Goal: Task Accomplishment & Management: Complete application form

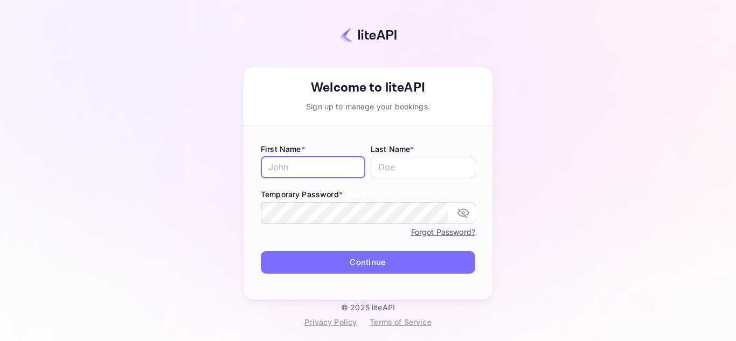
click at [340, 170] on input "text" at bounding box center [313, 168] width 105 height 22
type input "Poonam"
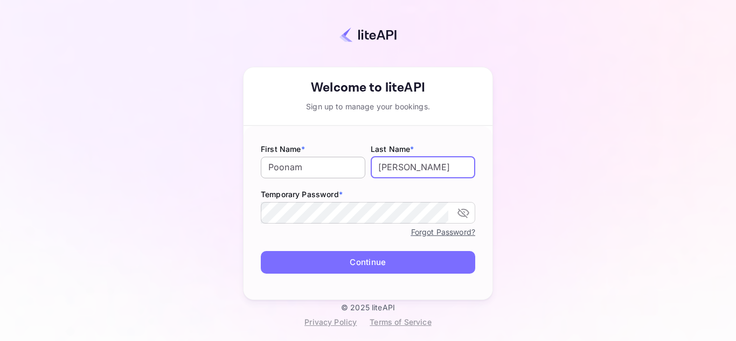
type input "[PERSON_NAME]"
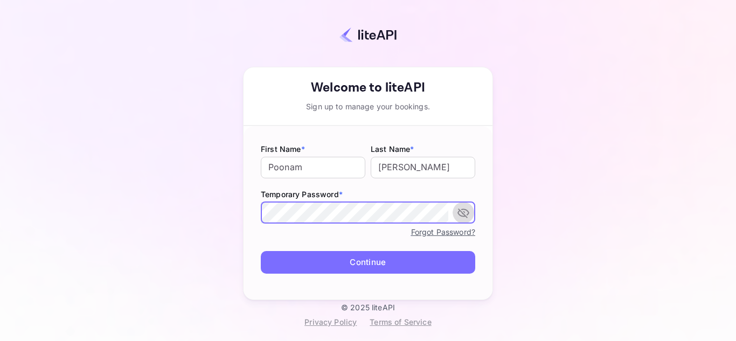
click at [465, 210] on icon "toggle password visibility" at bounding box center [463, 213] width 12 height 10
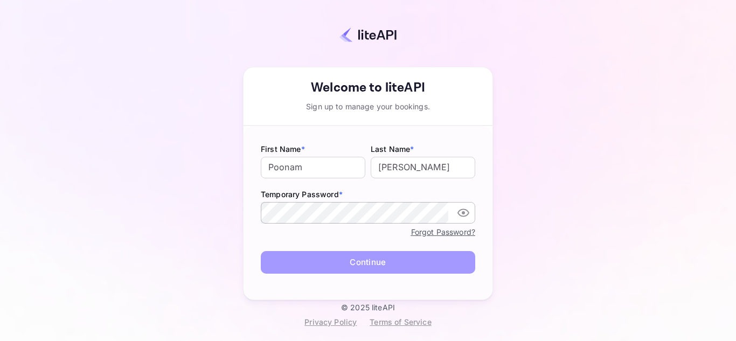
click at [372, 262] on button "Continue" at bounding box center [368, 262] width 214 height 23
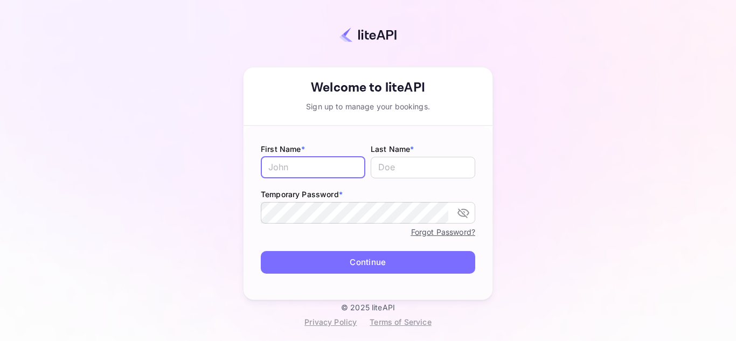
click at [311, 171] on input "text" at bounding box center [313, 168] width 105 height 22
type input "Poonam"
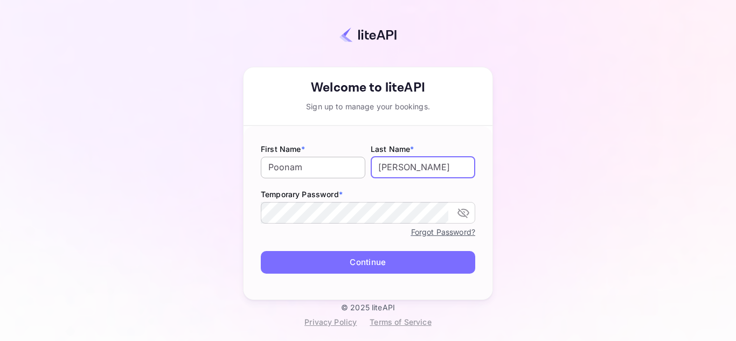
type input "[PERSON_NAME]"
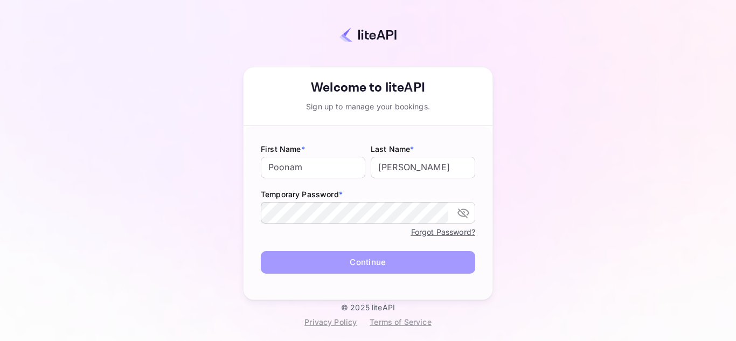
click at [365, 266] on button "Continue" at bounding box center [368, 262] width 214 height 23
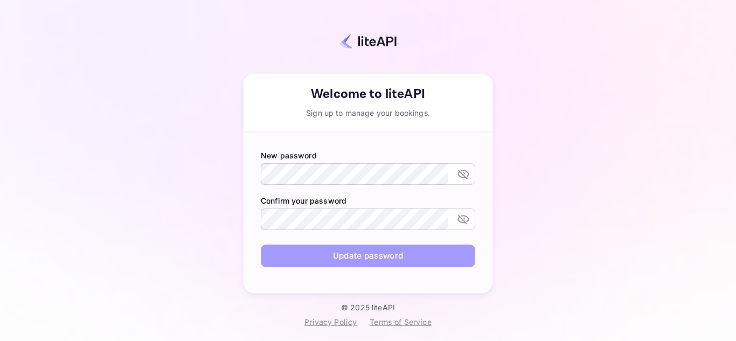
click at [359, 249] on button "Update password" at bounding box center [368, 256] width 214 height 23
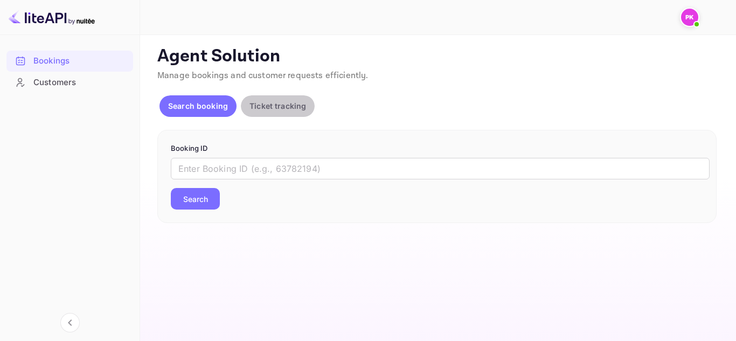
click at [279, 107] on p "Ticket tracking" at bounding box center [277, 105] width 57 height 11
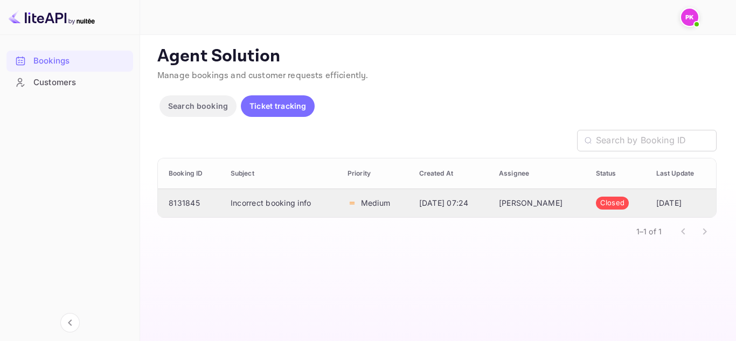
click at [280, 200] on td "Incorrect booking info" at bounding box center [280, 203] width 117 height 29
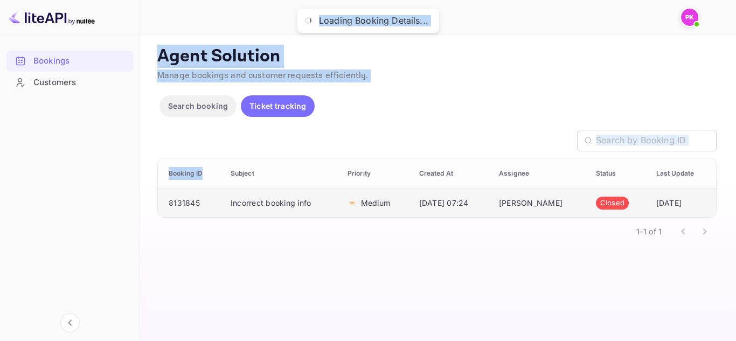
drag, startPoint x: 203, startPoint y: 185, endPoint x: 262, endPoint y: 24, distance: 172.3
click at [262, 24] on div "Now you can check your travel website directly from the link. Check your websit…" at bounding box center [438, 170] width 596 height 341
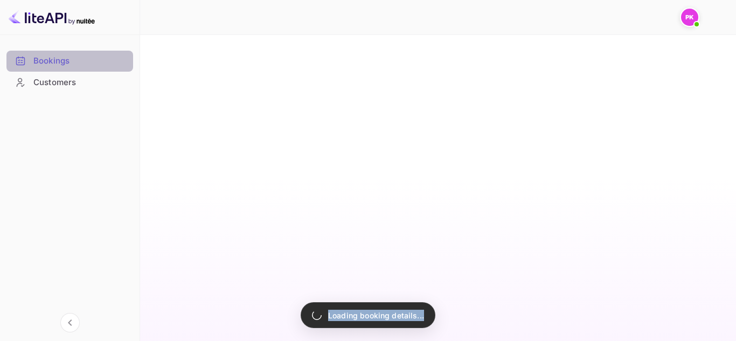
click at [68, 65] on div "Bookings" at bounding box center [80, 61] width 94 height 12
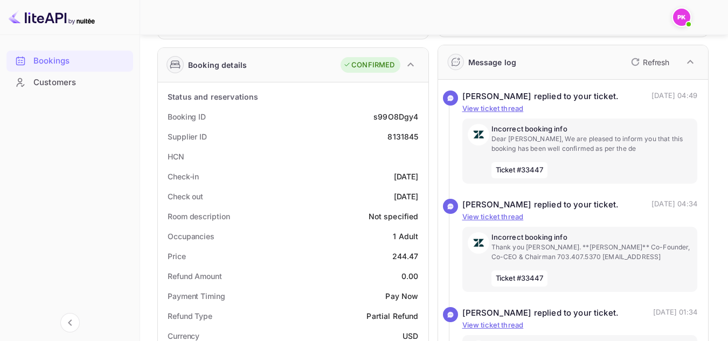
scroll to position [172, 0]
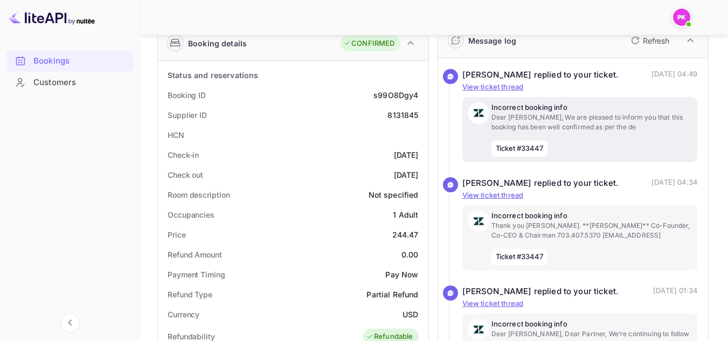
click at [571, 132] on p "Dear Surendra, We are pleased to inform you that this booking has been well con…" at bounding box center [591, 122] width 201 height 19
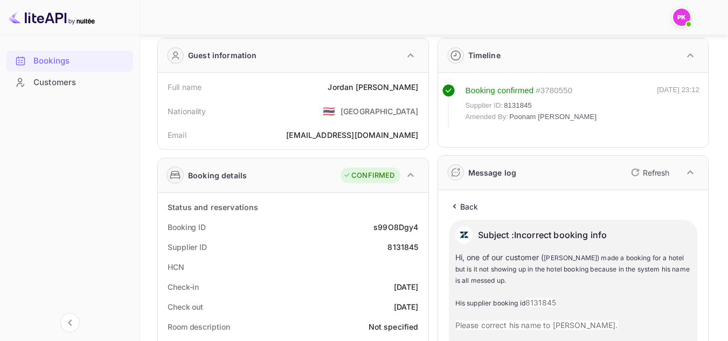
scroll to position [0, 0]
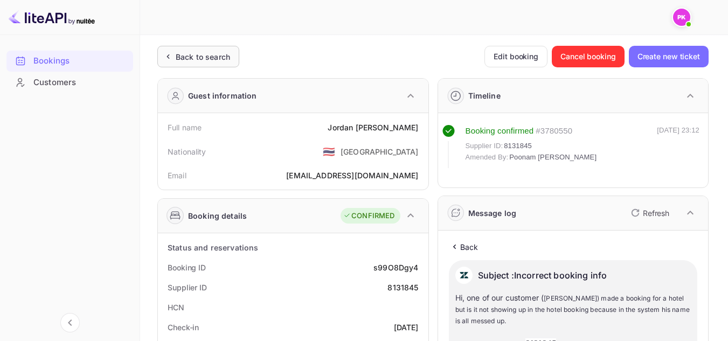
click at [216, 56] on div "Back to search" at bounding box center [203, 56] width 54 height 11
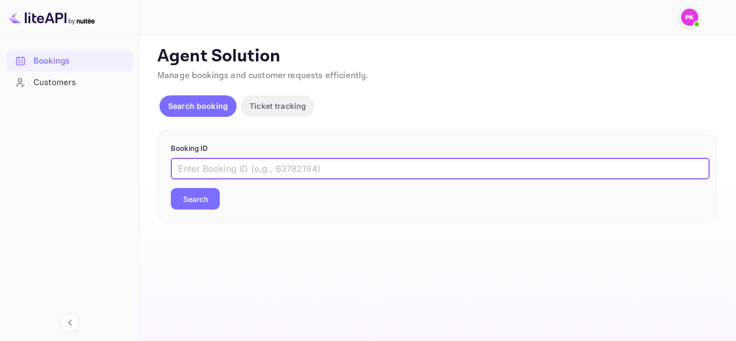
click at [324, 163] on input "text" at bounding box center [440, 169] width 539 height 22
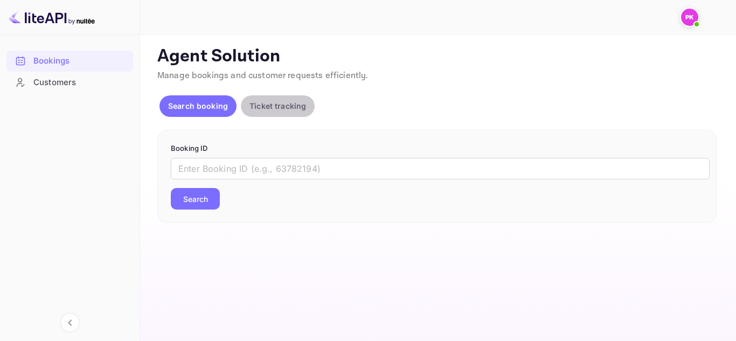
click at [271, 99] on button "Ticket tracking" at bounding box center [278, 106] width 74 height 22
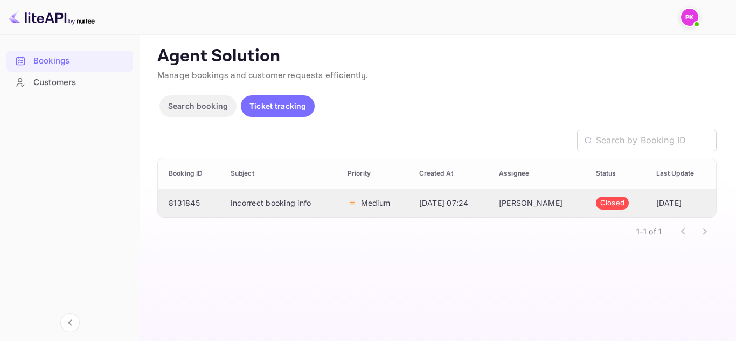
click at [250, 199] on td "Incorrect booking info" at bounding box center [280, 203] width 117 height 29
click at [193, 106] on p "Search booking" at bounding box center [198, 105] width 60 height 11
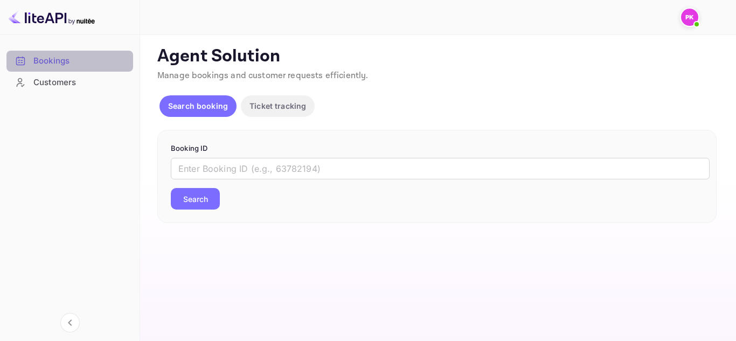
click at [81, 58] on div "Bookings" at bounding box center [80, 61] width 94 height 12
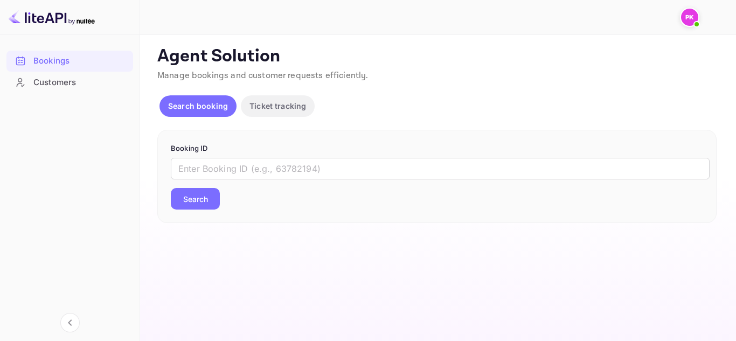
click at [280, 100] on button "Ticket tracking" at bounding box center [278, 106] width 74 height 22
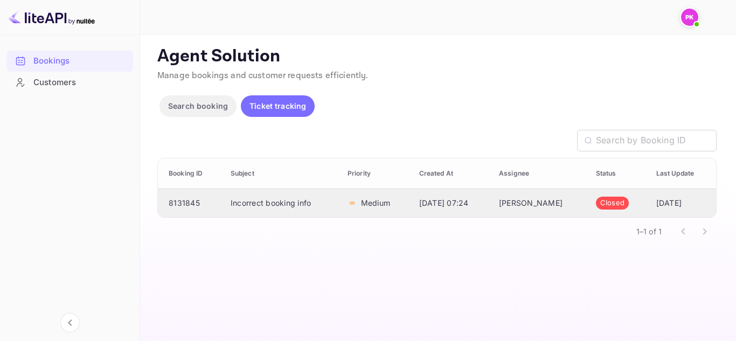
click at [490, 208] on td "2025-07-17 07:24" at bounding box center [450, 203] width 80 height 29
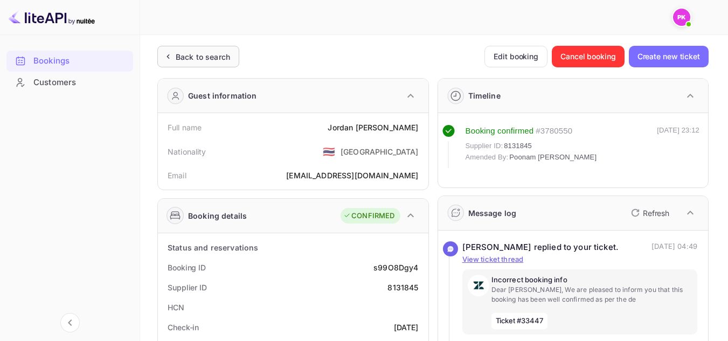
click at [227, 47] on div "Back to search" at bounding box center [198, 57] width 82 height 22
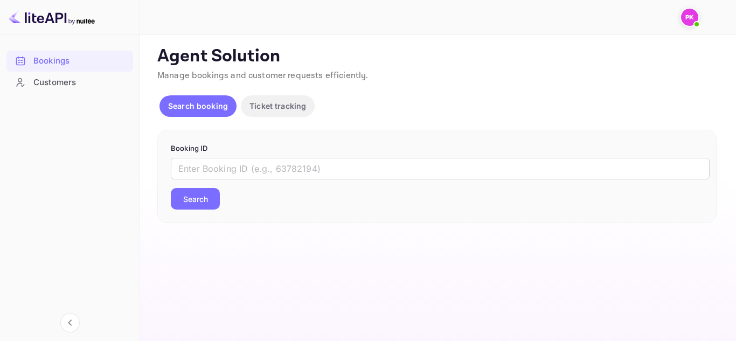
click at [192, 110] on p "Search booking" at bounding box center [198, 105] width 60 height 11
click at [45, 80] on div "Customers" at bounding box center [80, 82] width 94 height 12
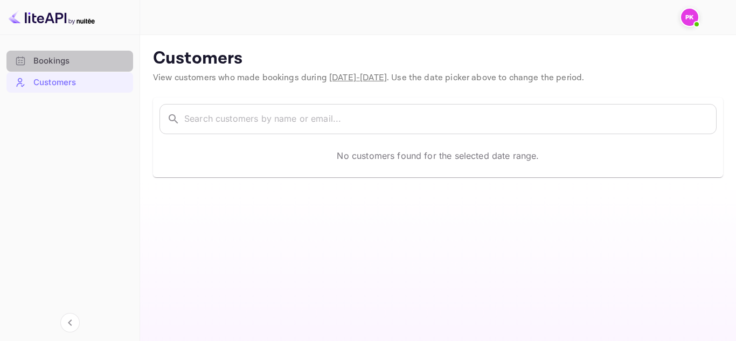
click at [59, 64] on div "Bookings" at bounding box center [80, 61] width 94 height 12
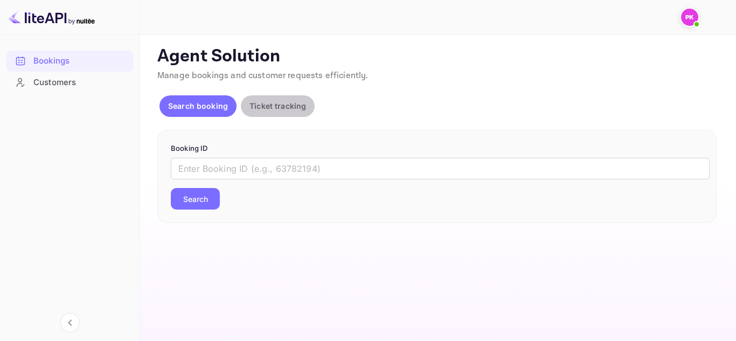
click at [269, 112] on p "Ticket tracking" at bounding box center [277, 105] width 57 height 11
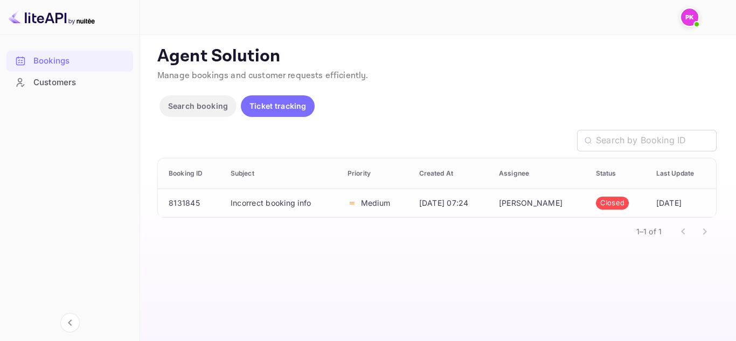
click at [478, 135] on div "​" at bounding box center [436, 141] width 559 height 22
